Goal: Task Accomplishment & Management: Manage account settings

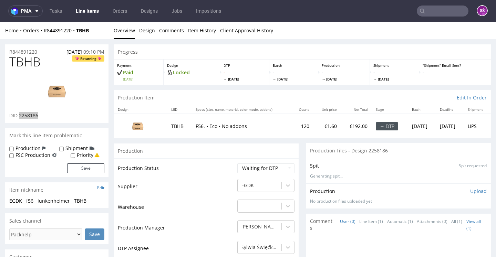
scroll to position [41, 0]
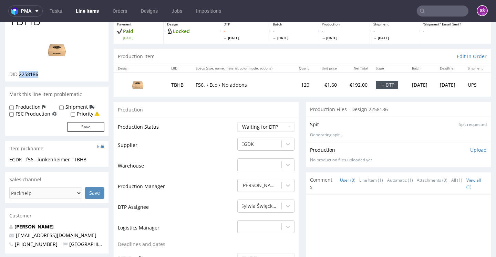
click at [71, 163] on div "EGDK__f56__lunkenheimer__TBHB" at bounding box center [56, 159] width 95 height 7
click at [29, 78] on span "2258186" at bounding box center [28, 74] width 19 height 7
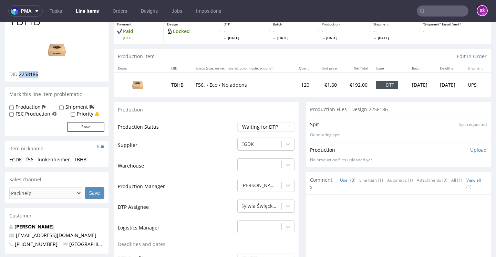
copy span "2258186"
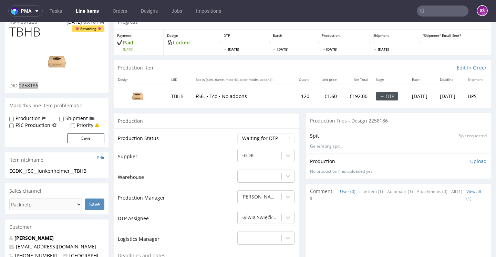
scroll to position [0, 0]
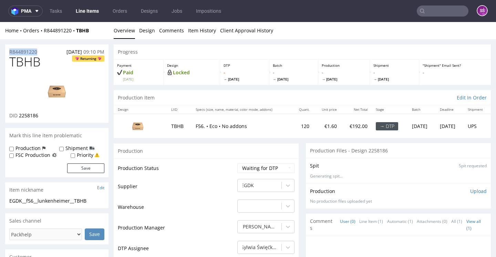
drag, startPoint x: 39, startPoint y: 51, endPoint x: 8, endPoint y: 50, distance: 31.7
click at [8, 50] on div "R844891220 05.10.2025 09:10 PM" at bounding box center [56, 49] width 103 height 11
copy p "R844891220"
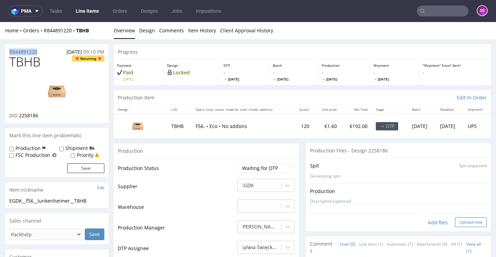
click at [455, 227] on button "Upload now" at bounding box center [471, 223] width 32 height 10
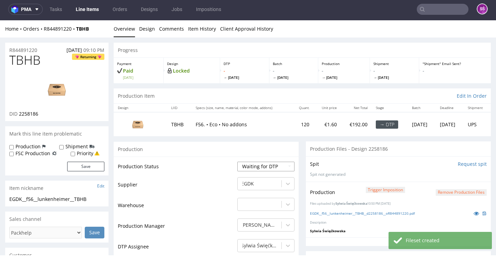
select select "dtp_production_ready"
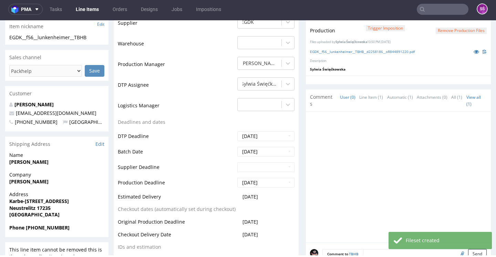
scroll to position [299, 0]
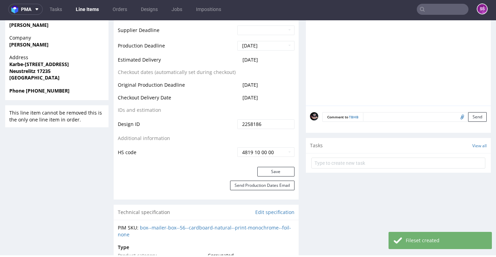
click at [268, 181] on div "Save" at bounding box center [206, 174] width 185 height 14
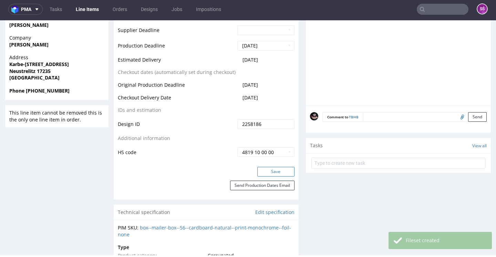
click at [268, 177] on button "Save" at bounding box center [275, 172] width 37 height 10
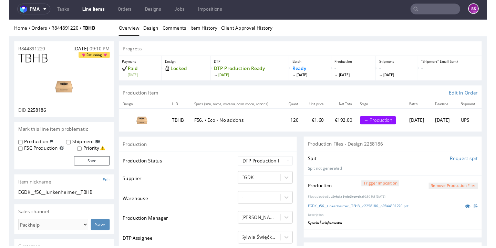
scroll to position [0, 0]
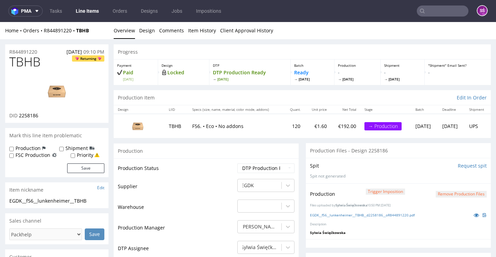
click at [79, 9] on link "Line Items" at bounding box center [87, 11] width 31 height 11
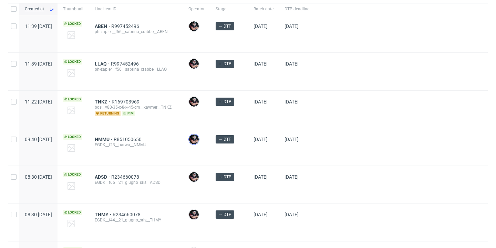
scroll to position [108, 0]
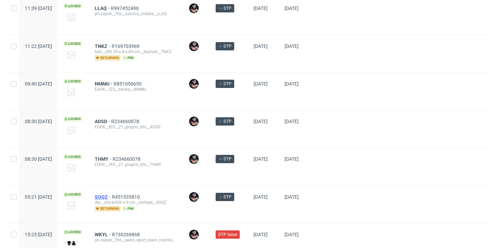
click at [112, 197] on span "SOQZ" at bounding box center [103, 197] width 17 height 6
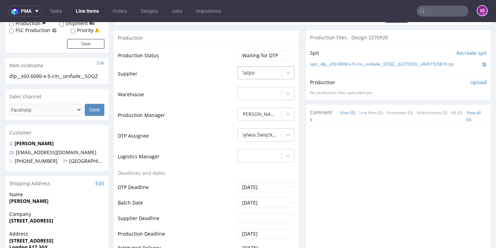
scroll to position [47, 0]
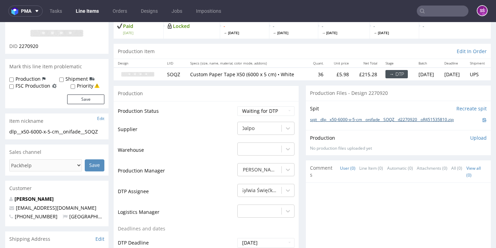
click at [347, 123] on link "spit__dlp__x50-6000-x-5-cm__onifade__SOQZ__d2270920__oR451535810.zip" at bounding box center [382, 120] width 144 height 6
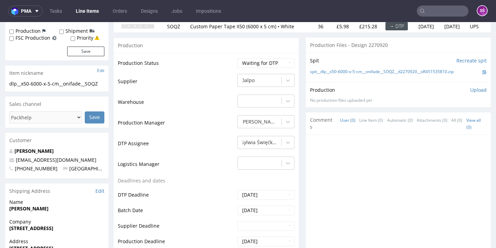
scroll to position [0, 0]
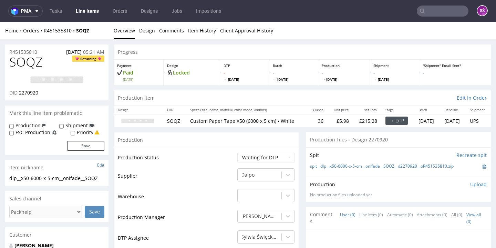
click at [32, 63] on span "SOQZ" at bounding box center [25, 62] width 33 height 14
copy span "SOQZ"
click at [31, 96] on span "2270920" at bounding box center [28, 92] width 19 height 7
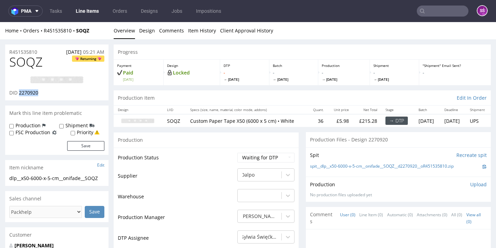
copy span "2270920"
click at [144, 31] on link "Design" at bounding box center [147, 30] width 16 height 17
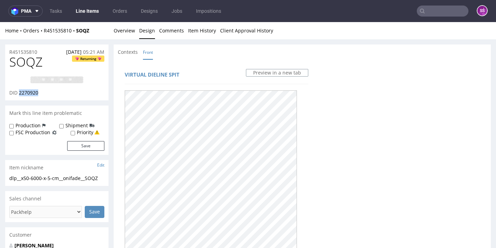
click at [50, 84] on img at bounding box center [56, 80] width 55 height 8
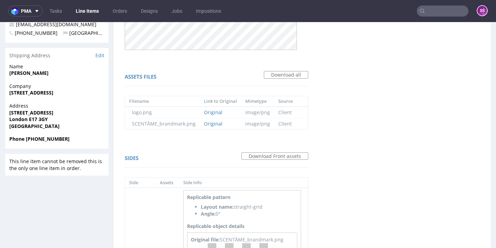
scroll to position [295, 0]
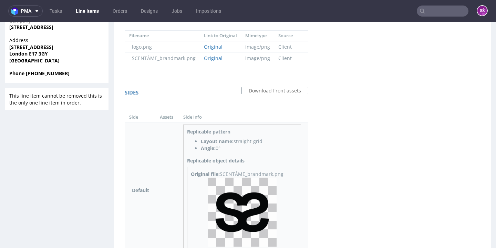
click at [237, 208] on img at bounding box center [242, 211] width 69 height 69
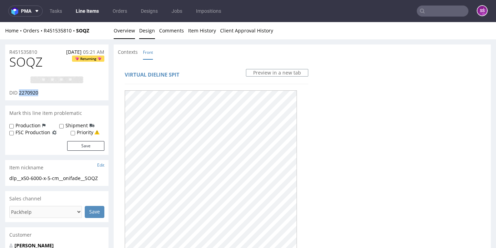
click at [124, 34] on link "Overview" at bounding box center [124, 30] width 21 height 17
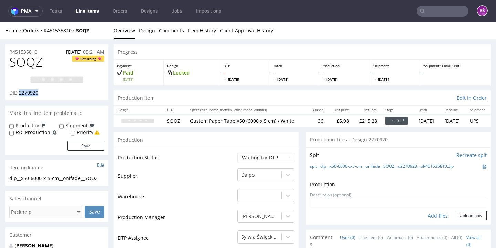
scroll to position [116, 0]
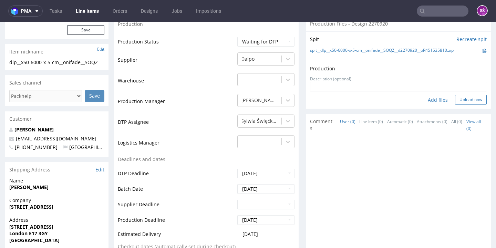
click at [457, 104] on button "Upload now" at bounding box center [471, 100] width 32 height 10
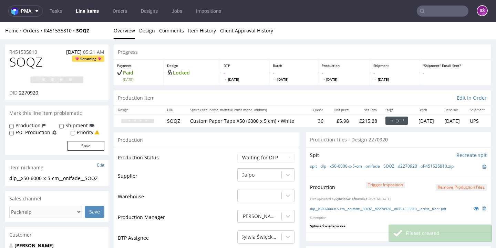
scroll to position [55, 0]
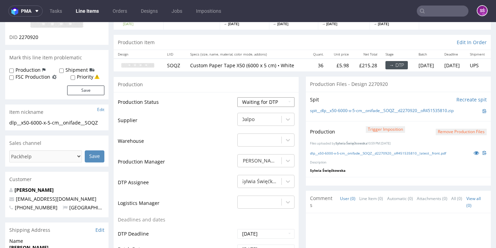
select select "dtp_production_ready"
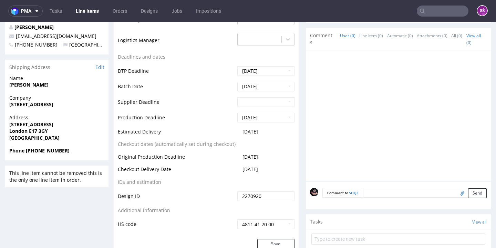
scroll to position [280, 0]
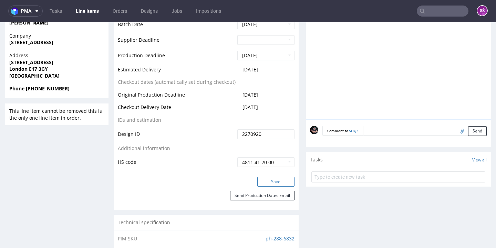
click at [271, 186] on button "Save" at bounding box center [275, 182] width 37 height 10
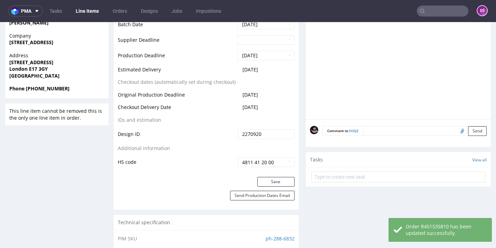
scroll to position [0, 0]
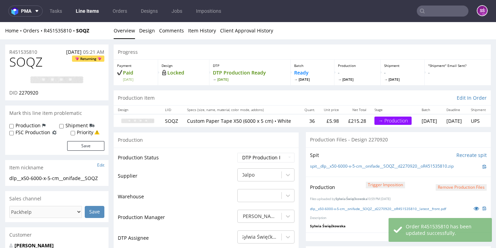
click at [95, 13] on link "Line Items" at bounding box center [87, 11] width 31 height 11
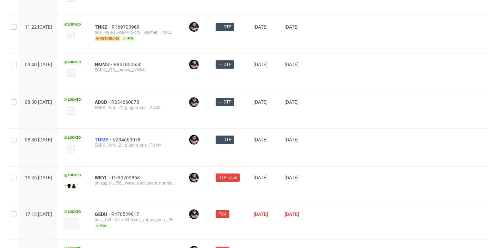
click at [113, 140] on span "THMY" at bounding box center [104, 140] width 18 height 6
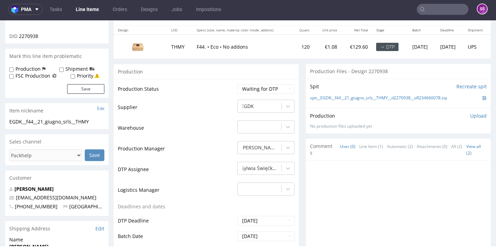
scroll to position [119, 0]
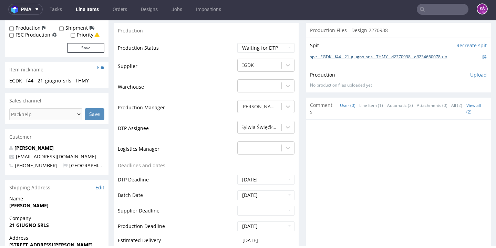
click at [349, 60] on link "spit__EGDK__f44__21_giugno_srls__THMY__d2270938__oR234660078.zip" at bounding box center [378, 57] width 137 height 6
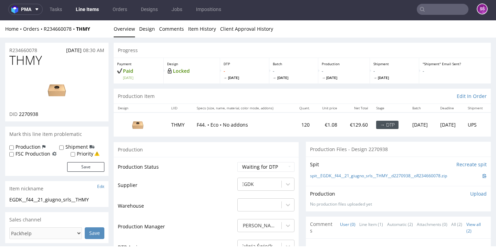
scroll to position [0, 0]
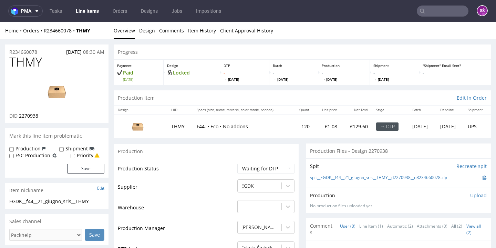
click at [32, 119] on span "2270938" at bounding box center [28, 115] width 19 height 7
copy span "2270938"
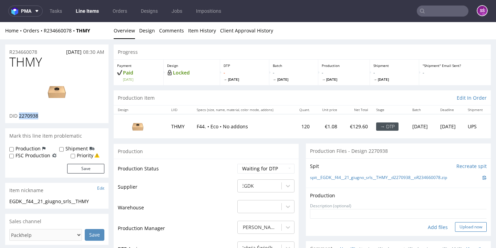
click at [458, 232] on button "Upload now" at bounding box center [471, 227] width 32 height 10
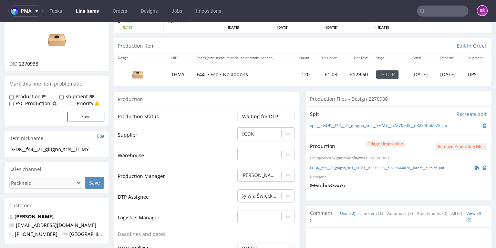
scroll to position [112, 0]
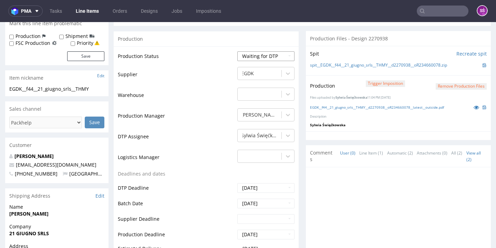
select select "dtp_production_ready"
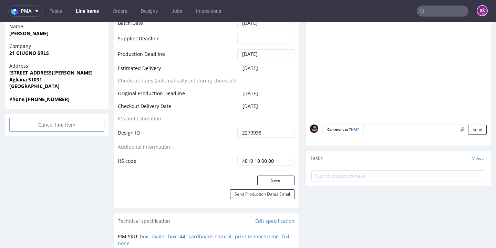
scroll to position [360, 0]
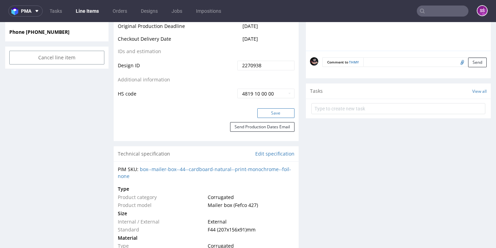
click at [277, 118] on button "Save" at bounding box center [275, 113] width 37 height 10
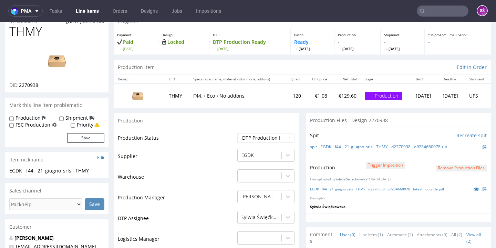
scroll to position [0, 0]
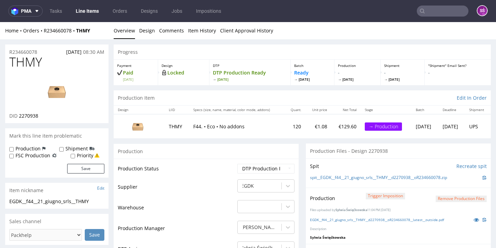
click at [91, 16] on link "Line Items" at bounding box center [87, 11] width 31 height 11
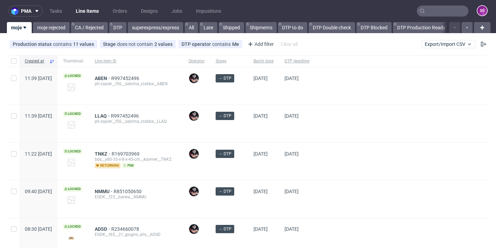
scroll to position [134, 0]
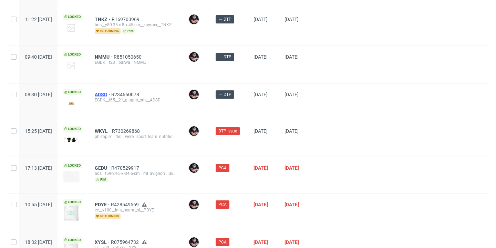
click at [111, 93] on span "ADSD" at bounding box center [103, 95] width 17 height 6
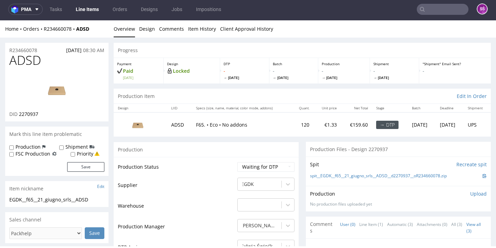
click at [327, 177] on div "spit__EGDK__f65__21_giugno_srls__ADSD__d2270937__oR234660078.zip" at bounding box center [398, 176] width 177 height 8
click at [326, 174] on link "spit__EGDK__f65__21_giugno_srls__ADSD__d2270937__oR234660078.zip" at bounding box center [378, 176] width 137 height 6
click at [37, 111] on span "2270937" at bounding box center [28, 114] width 19 height 7
click at [36, 111] on span "2270937" at bounding box center [28, 114] width 19 height 7
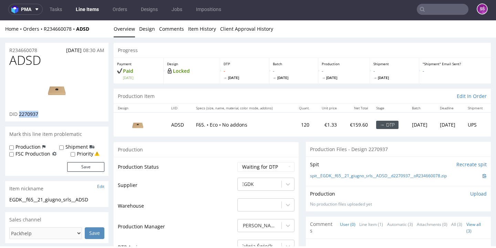
click at [36, 111] on span "2270937" at bounding box center [28, 114] width 19 height 7
copy span "2270937"
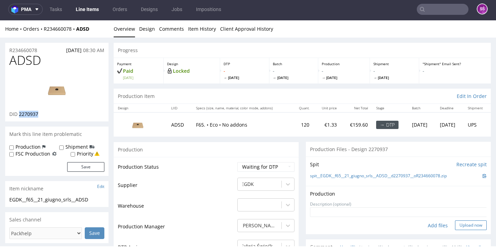
click at [456, 222] on button "Upload now" at bounding box center [471, 225] width 32 height 10
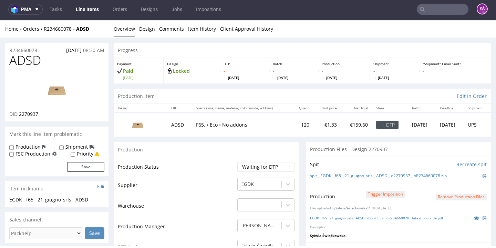
scroll to position [44, 0]
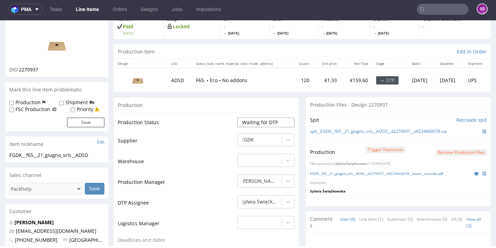
select select "dtp_production_ready"
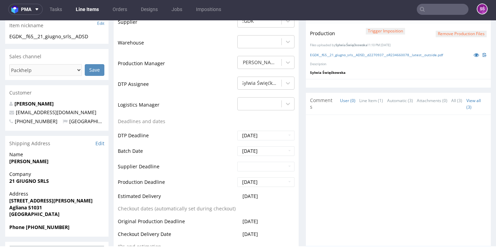
scroll to position [241, 0]
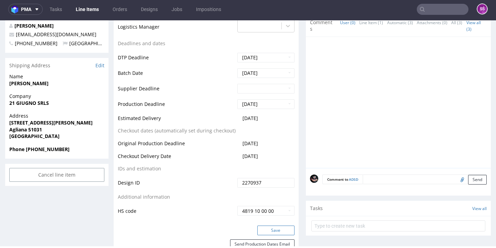
click at [270, 229] on button "Save" at bounding box center [275, 230] width 37 height 10
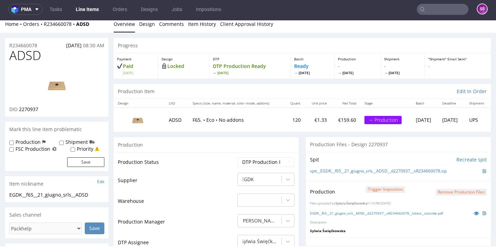
scroll to position [3, 0]
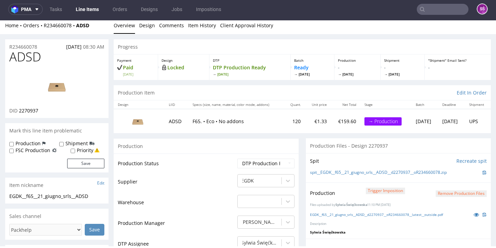
click at [83, 8] on link "Line Items" at bounding box center [87, 9] width 31 height 11
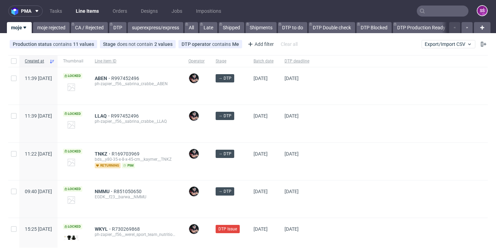
scroll to position [56, 0]
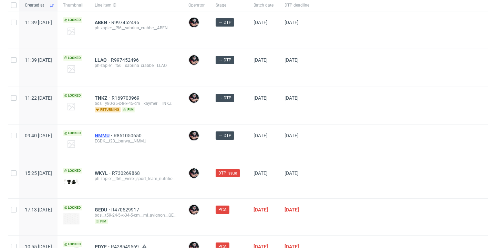
click at [114, 136] on span "NMMU" at bounding box center [104, 136] width 19 height 6
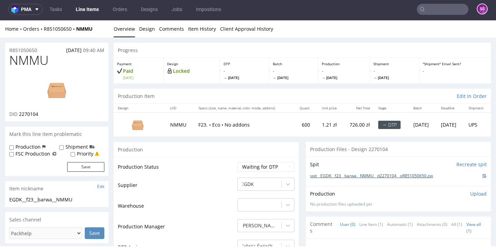
click at [332, 179] on link "spit__EGDK__f23__barwa__NMMU__d2270104__oR851050650.zip" at bounding box center [371, 176] width 123 height 6
click at [36, 117] on span "2270104" at bounding box center [28, 114] width 19 height 7
click at [35, 117] on span "2270104" at bounding box center [28, 114] width 19 height 7
copy span "2270104"
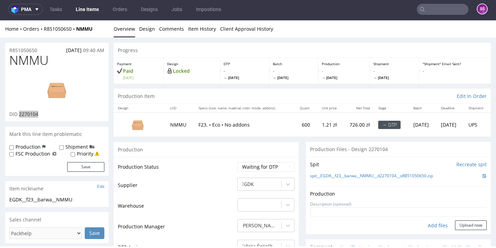
scroll to position [11, 0]
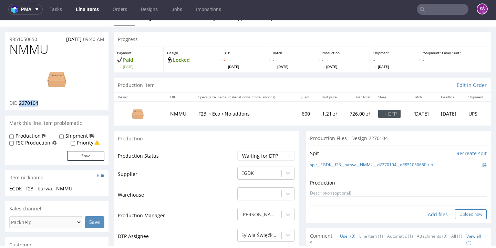
click at [458, 219] on button "Upload now" at bounding box center [471, 214] width 32 height 10
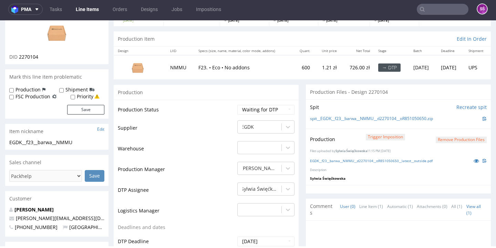
scroll to position [104, 0]
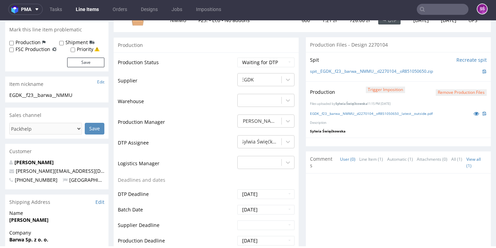
click at [273, 72] on td "Waiting for Artwork Waiting for Diecut Waiting for Mockup Waiting for DTP Waiti…" at bounding box center [265, 65] width 59 height 16
select select "dtp_production_ready"
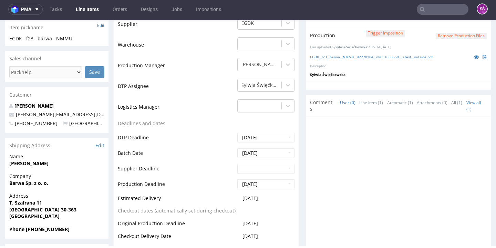
scroll to position [297, 0]
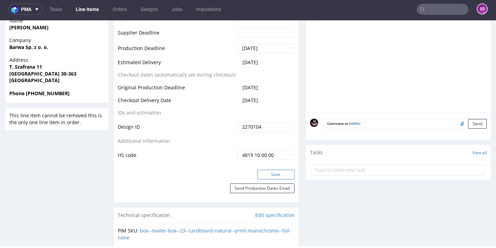
click at [267, 179] on button "Save" at bounding box center [275, 175] width 37 height 10
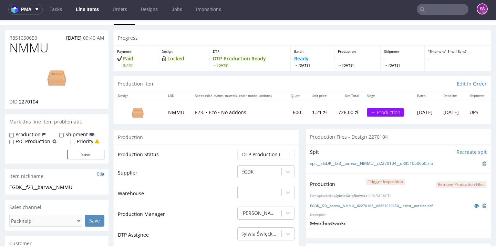
scroll to position [24, 0]
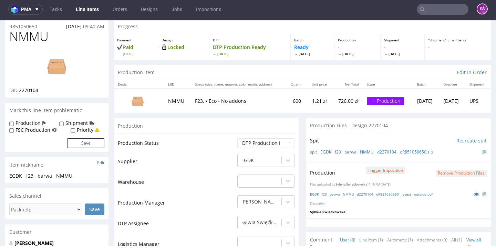
click at [83, 9] on link "Line Items" at bounding box center [87, 9] width 31 height 11
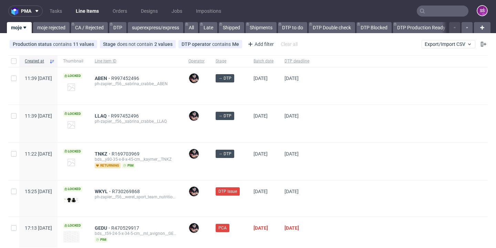
scroll to position [10, 0]
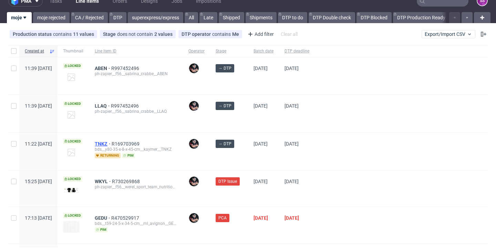
click at [112, 142] on span "TNKZ" at bounding box center [103, 144] width 17 height 6
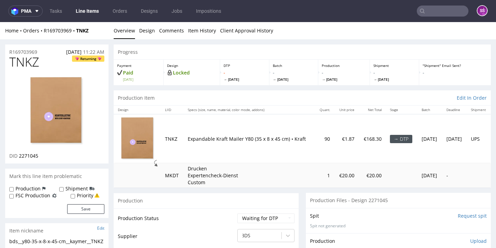
click at [460, 212] on input "Request spit" at bounding box center [472, 215] width 29 height 7
click at [460, 212] on p "👉 Spit created, reload 👈" at bounding box center [457, 215] width 60 height 7
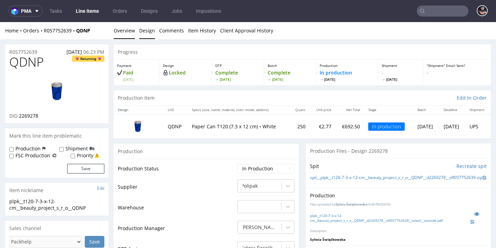
click at [149, 29] on link "Design" at bounding box center [147, 30] width 16 height 17
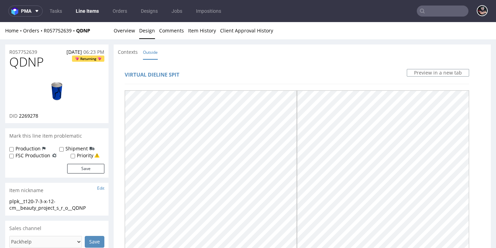
click at [62, 107] on img at bounding box center [56, 91] width 55 height 31
click at [131, 54] on span "Contexts" at bounding box center [128, 52] width 20 height 7
click at [129, 31] on link "Overview" at bounding box center [124, 30] width 21 height 17
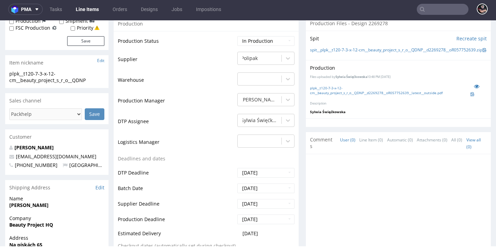
scroll to position [256, 0]
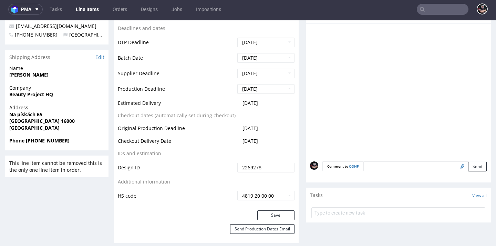
click at [343, 221] on form at bounding box center [399, 212] width 174 height 17
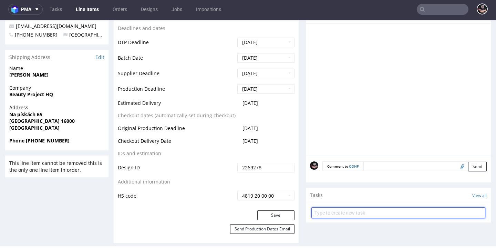
click at [334, 218] on input "text" at bounding box center [399, 212] width 174 height 11
type input "i"
type input "please contact client"
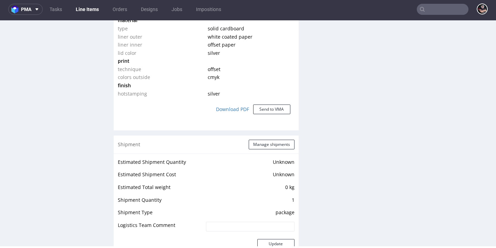
scroll to position [433, 0]
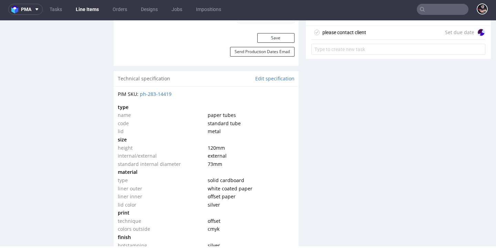
click at [370, 40] on div "please contact client Set due date" at bounding box center [399, 33] width 174 height 14
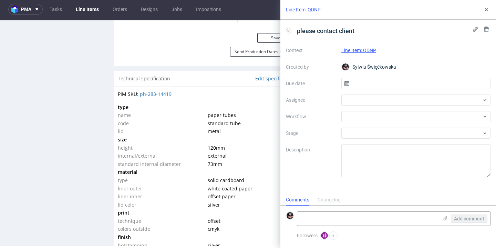
scroll to position [6, 0]
click at [384, 85] on input "text" at bounding box center [416, 83] width 150 height 11
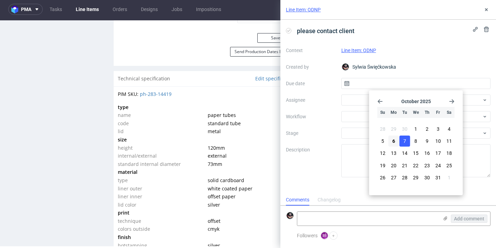
click at [400, 141] on button "7" at bounding box center [405, 140] width 11 height 11
type input "[DATE]"
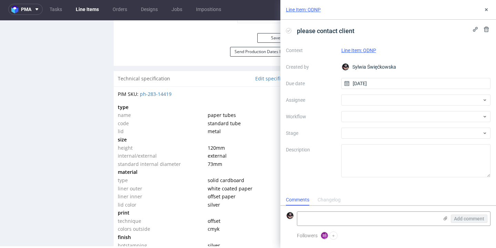
click at [368, 107] on div "Context Line Item: QDNP Created by Sylwia Święćkowska Due date 07/10/2025 Assig…" at bounding box center [388, 111] width 205 height 132
click at [365, 111] on div at bounding box center [416, 116] width 150 height 11
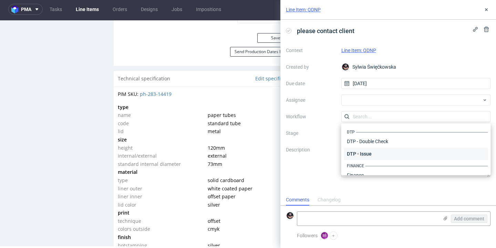
click at [371, 150] on div "DTP - Issue" at bounding box center [416, 153] width 144 height 12
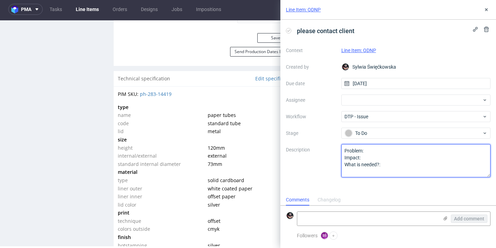
click at [384, 152] on textarea "Problem: Impact: What is needed?:" at bounding box center [416, 160] width 150 height 33
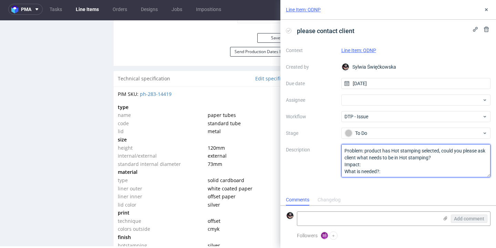
scroll to position [1, 0]
click at [395, 171] on textarea "Problem: Impact: What is needed?:" at bounding box center [416, 160] width 150 height 33
type textarea "Problem: product has Hot stamping selected, could you please ask client what ne…"
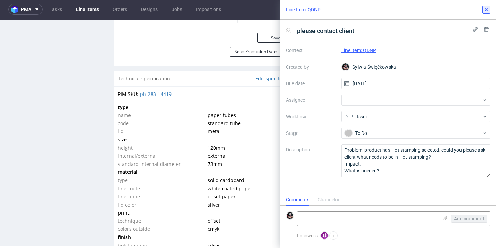
click at [486, 11] on icon at bounding box center [487, 10] width 6 height 6
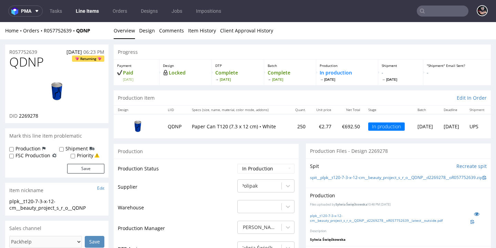
click at [96, 13] on link "Line Items" at bounding box center [87, 11] width 31 height 11
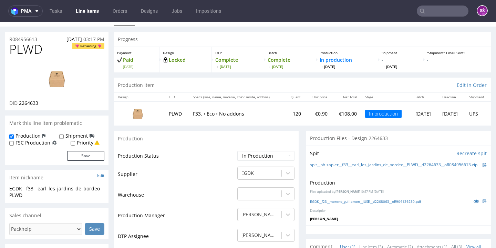
scroll to position [38, 0]
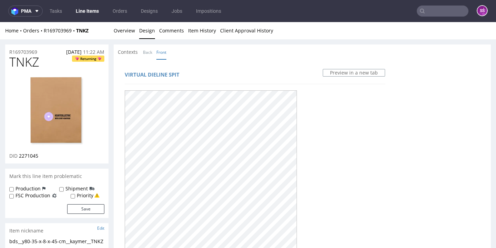
click at [135, 34] on div "Home Orders R169703969 TNKZ Overview Design Comments Item History Client Approv…" at bounding box center [248, 30] width 496 height 17
click at [131, 33] on link "Overview" at bounding box center [124, 30] width 21 height 17
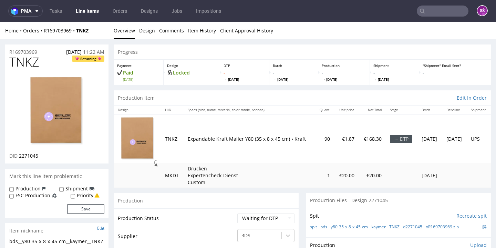
click at [30, 152] on span "2271045" at bounding box center [28, 155] width 19 height 7
copy span "2271045"
click at [67, 88] on img at bounding box center [56, 111] width 55 height 71
click at [154, 29] on link "Design" at bounding box center [147, 30] width 16 height 17
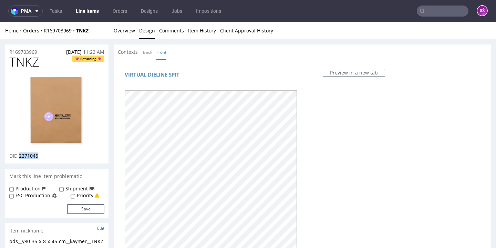
click at [27, 61] on span "TNKZ" at bounding box center [24, 62] width 30 height 14
click at [24, 152] on span "2271045" at bounding box center [28, 155] width 19 height 7
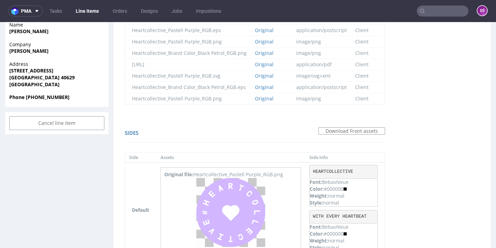
scroll to position [378, 0]
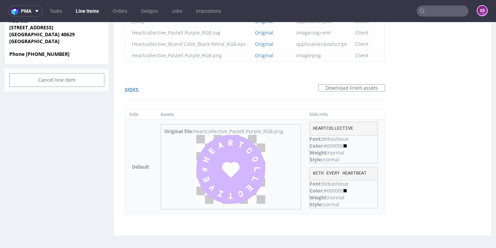
click at [221, 170] on img at bounding box center [230, 169] width 69 height 69
click at [335, 124] on pre "HEARTCOLLECTIVE" at bounding box center [343, 129] width 69 height 14
copy pre "HEARTCOLLECTIVE"
click at [333, 170] on pre "WITH EVERY HEARTBEAT" at bounding box center [343, 174] width 69 height 14
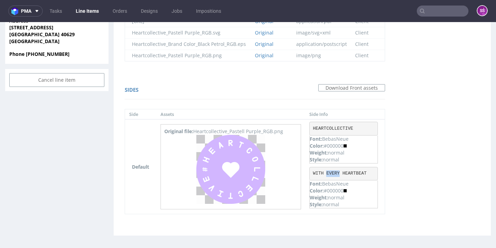
click at [333, 170] on pre "WITH EVERY HEARTBEAT" at bounding box center [343, 174] width 69 height 14
copy pre "WITH EVERY HEARTBEAT"
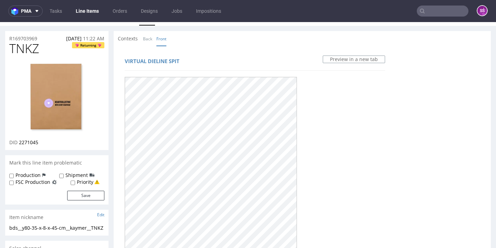
scroll to position [0, 0]
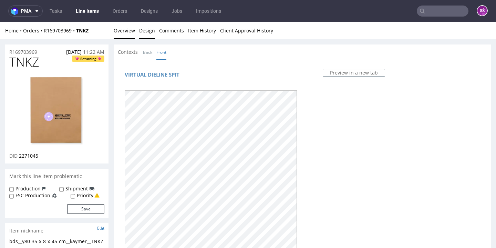
click at [123, 30] on link "Overview" at bounding box center [124, 30] width 21 height 17
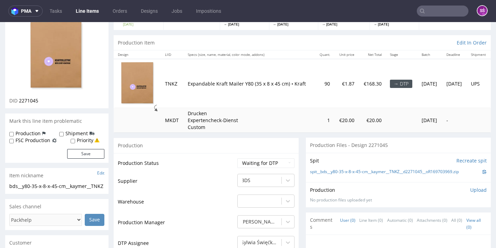
scroll to position [107, 0]
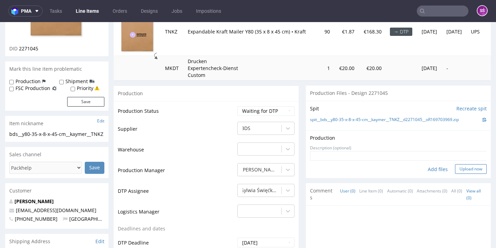
click at [455, 164] on button "Upload now" at bounding box center [471, 169] width 32 height 10
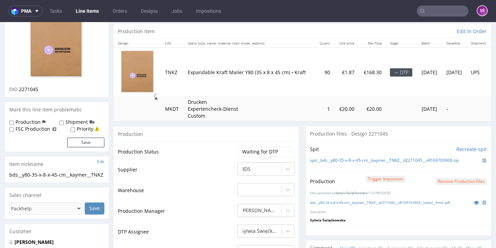
scroll to position [120, 0]
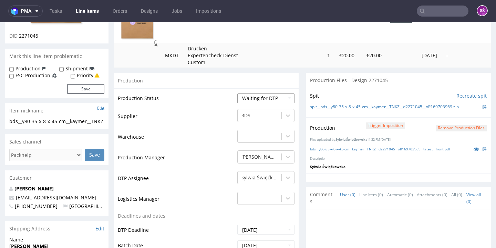
select select "dtp_production_ready"
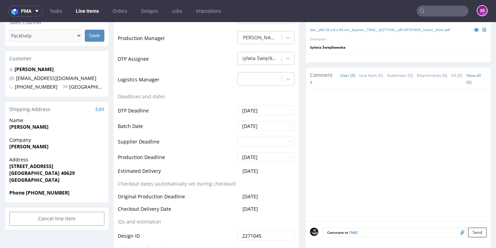
scroll to position [311, 0]
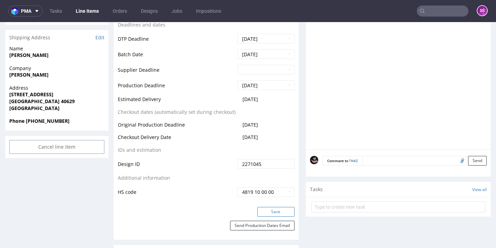
click at [275, 207] on button "Save" at bounding box center [275, 212] width 37 height 10
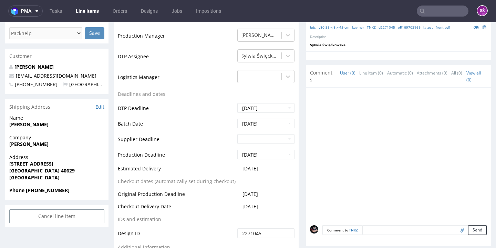
scroll to position [0, 0]
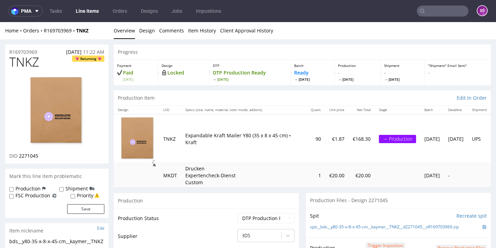
click at [87, 12] on link "Line Items" at bounding box center [87, 11] width 31 height 11
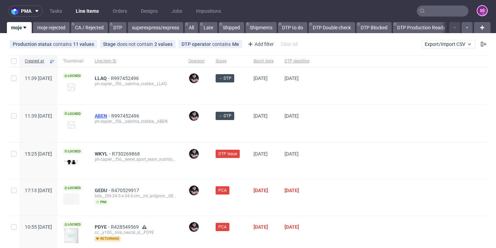
click at [111, 114] on span "ABEN" at bounding box center [103, 116] width 17 height 6
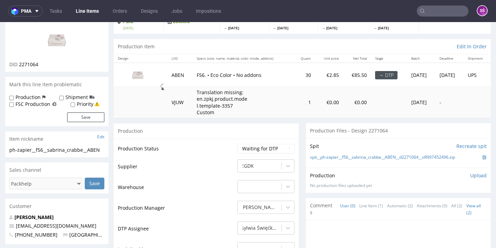
scroll to position [80, 0]
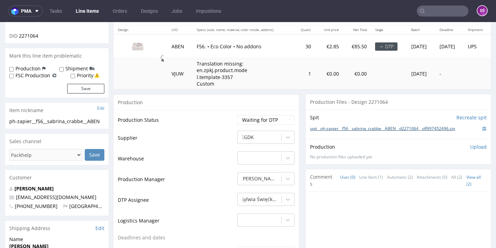
click at [345, 132] on link "spit__ph-zapier__f56__sabrina_crabbe__ABEN__d2271064__oR997452496.zip" at bounding box center [382, 129] width 145 height 6
click at [33, 39] on span "2271064" at bounding box center [28, 35] width 19 height 7
copy span "2271064"
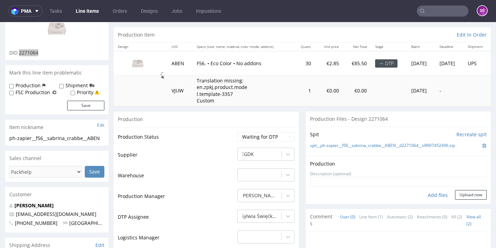
scroll to position [0, 0]
click at [455, 200] on button "Upload now" at bounding box center [471, 195] width 32 height 10
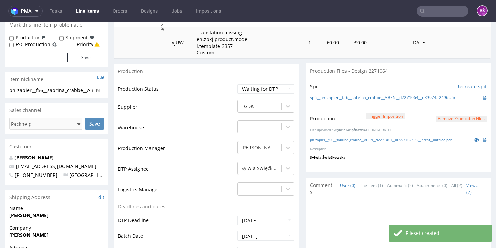
scroll to position [168, 0]
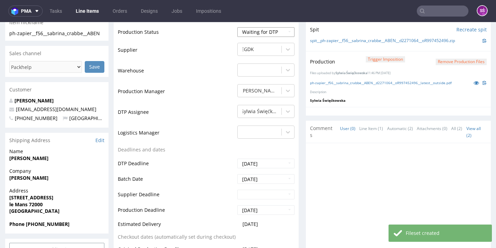
select select "dtp_production_ready"
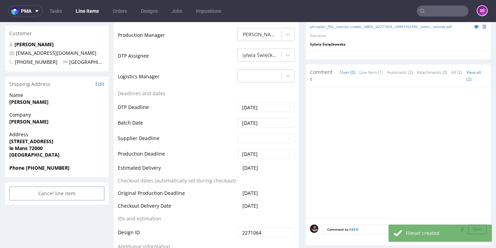
scroll to position [281, 0]
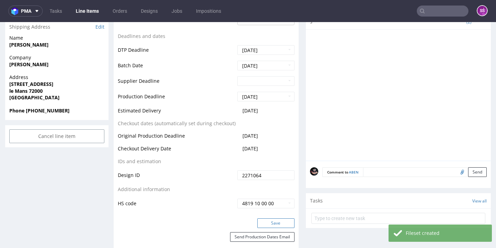
click at [277, 228] on button "Save" at bounding box center [275, 223] width 37 height 10
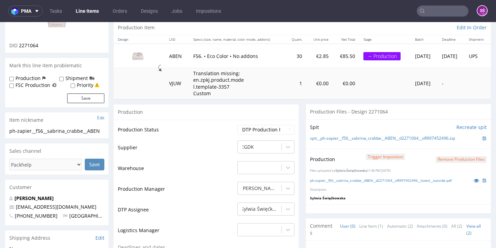
scroll to position [0, 0]
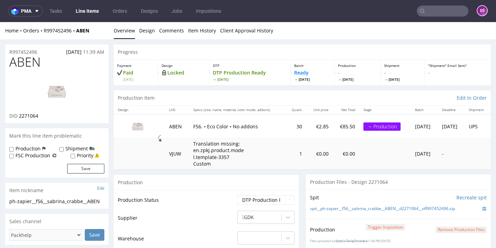
click at [82, 14] on link "Line Items" at bounding box center [87, 11] width 31 height 11
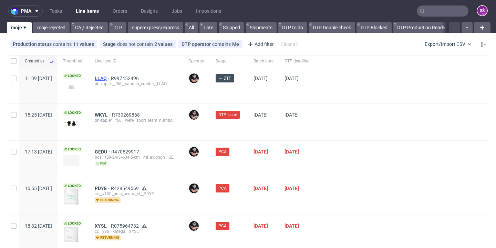
click at [111, 77] on span "LLAQ" at bounding box center [103, 78] width 16 height 6
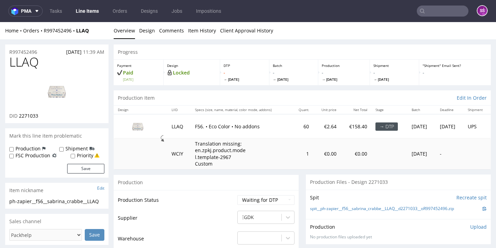
click at [84, 13] on link "Line Items" at bounding box center [87, 11] width 31 height 11
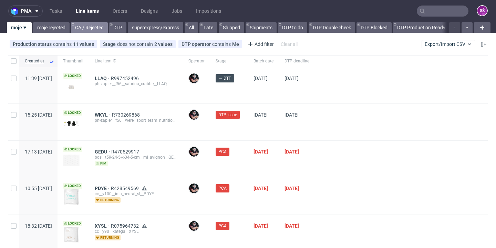
click at [89, 24] on link "CA / Rejected" at bounding box center [89, 27] width 37 height 11
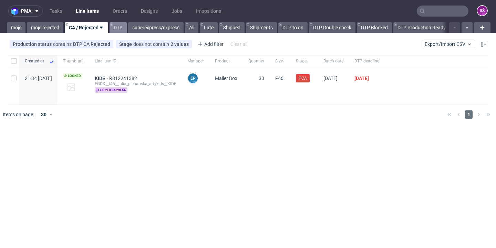
click at [118, 31] on link "DTP" at bounding box center [118, 27] width 17 height 11
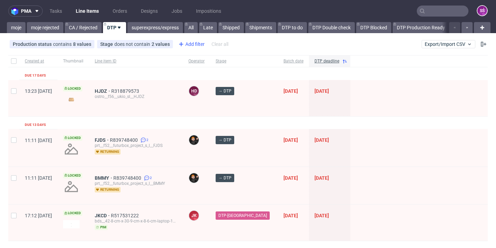
click at [190, 47] on div "Add filter" at bounding box center [191, 44] width 30 height 11
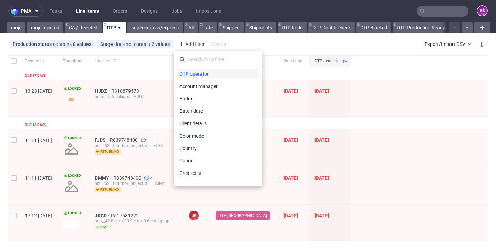
click at [198, 75] on span "DTP operator" at bounding box center [194, 74] width 35 height 10
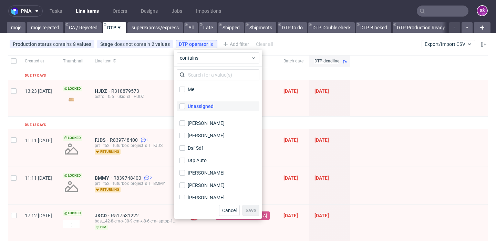
click at [203, 105] on div "Unassigned" at bounding box center [201, 106] width 26 height 7
click at [185, 105] on input "Unassigned" at bounding box center [183, 106] width 6 height 6
checkbox input "true"
click at [246, 209] on span "Save" at bounding box center [251, 210] width 11 height 5
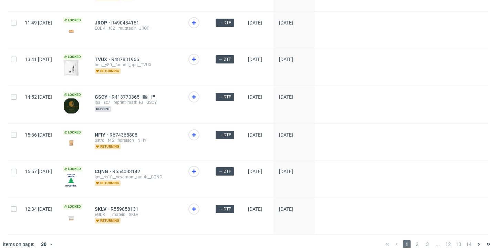
scroll to position [995, 0]
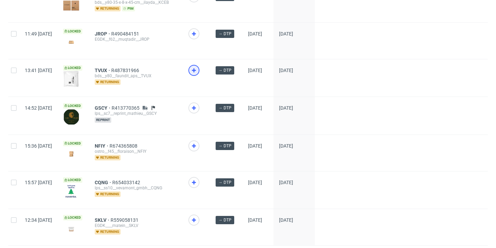
click at [198, 72] on icon at bounding box center [194, 70] width 8 height 8
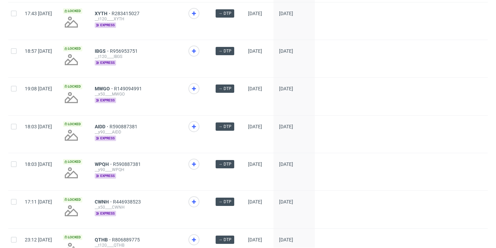
scroll to position [0, 0]
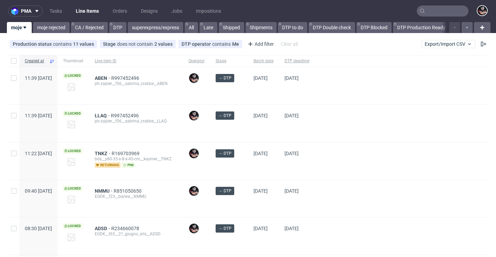
scroll to position [6, 0]
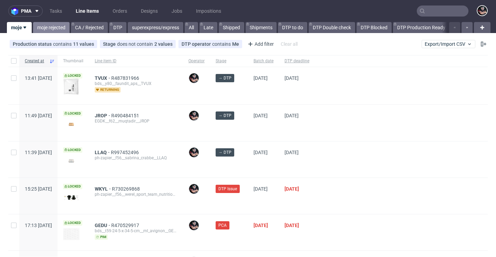
click at [62, 31] on link "moje rejected" at bounding box center [51, 27] width 37 height 11
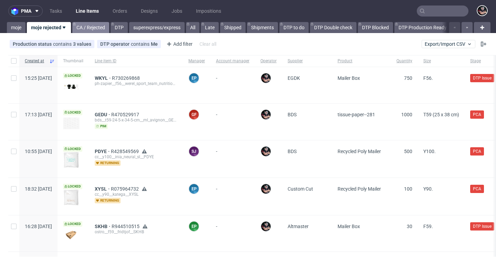
click at [88, 27] on link "CA / Rejected" at bounding box center [90, 27] width 37 height 11
